Goal: Browse casually

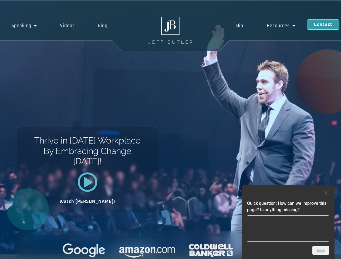
click at [170, 130] on div "Thrive in [DATE] Workplace By Embracing Change [DATE]! Watch [PERSON_NAME]!" at bounding box center [170, 128] width 341 height 254
click at [288, 193] on div at bounding box center [288, 193] width 82 height 6
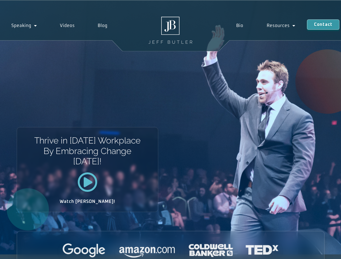
click at [321, 251] on div at bounding box center [170, 251] width 307 height 15
